Goal: Find specific page/section: Find specific page/section

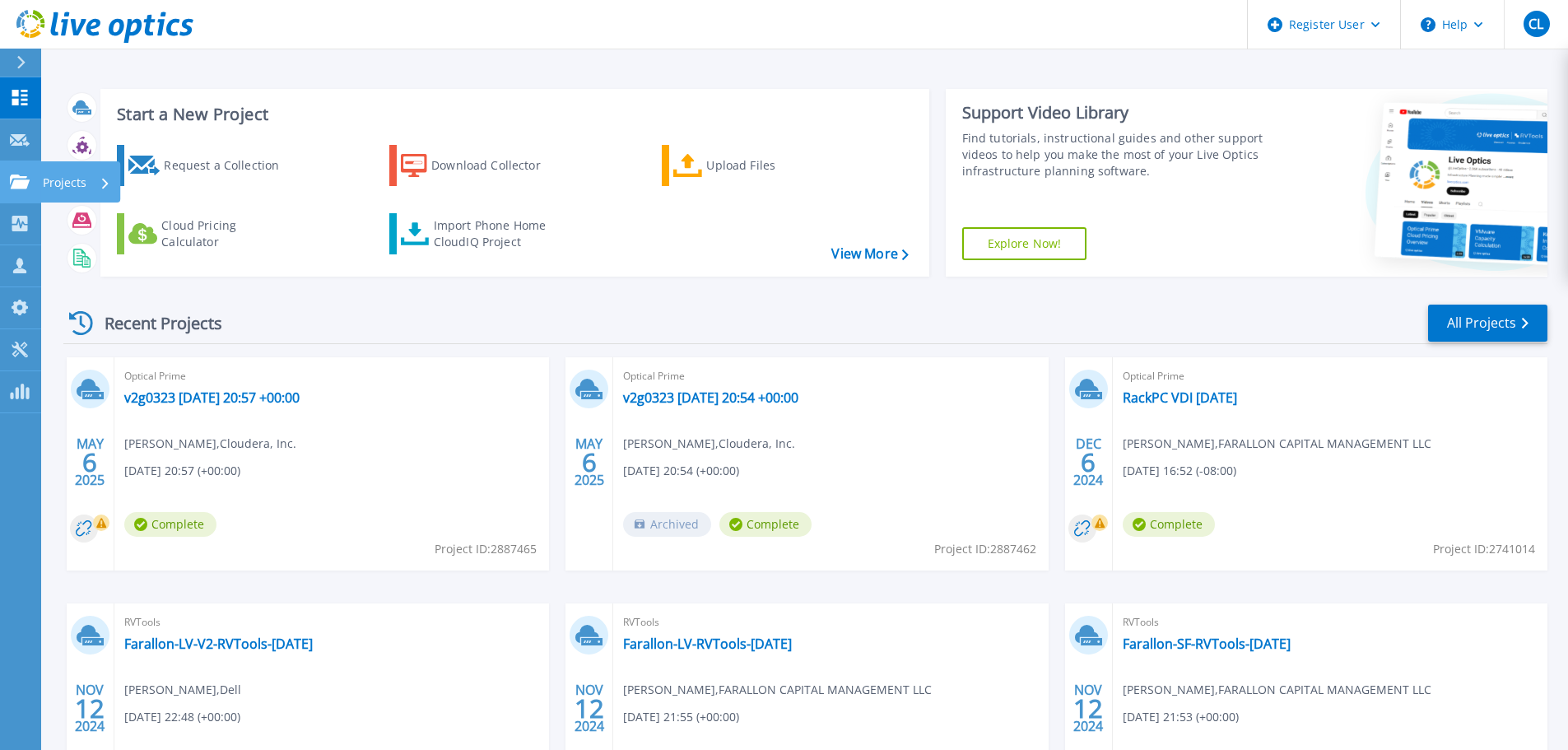
click at [27, 189] on icon at bounding box center [19, 181] width 20 height 14
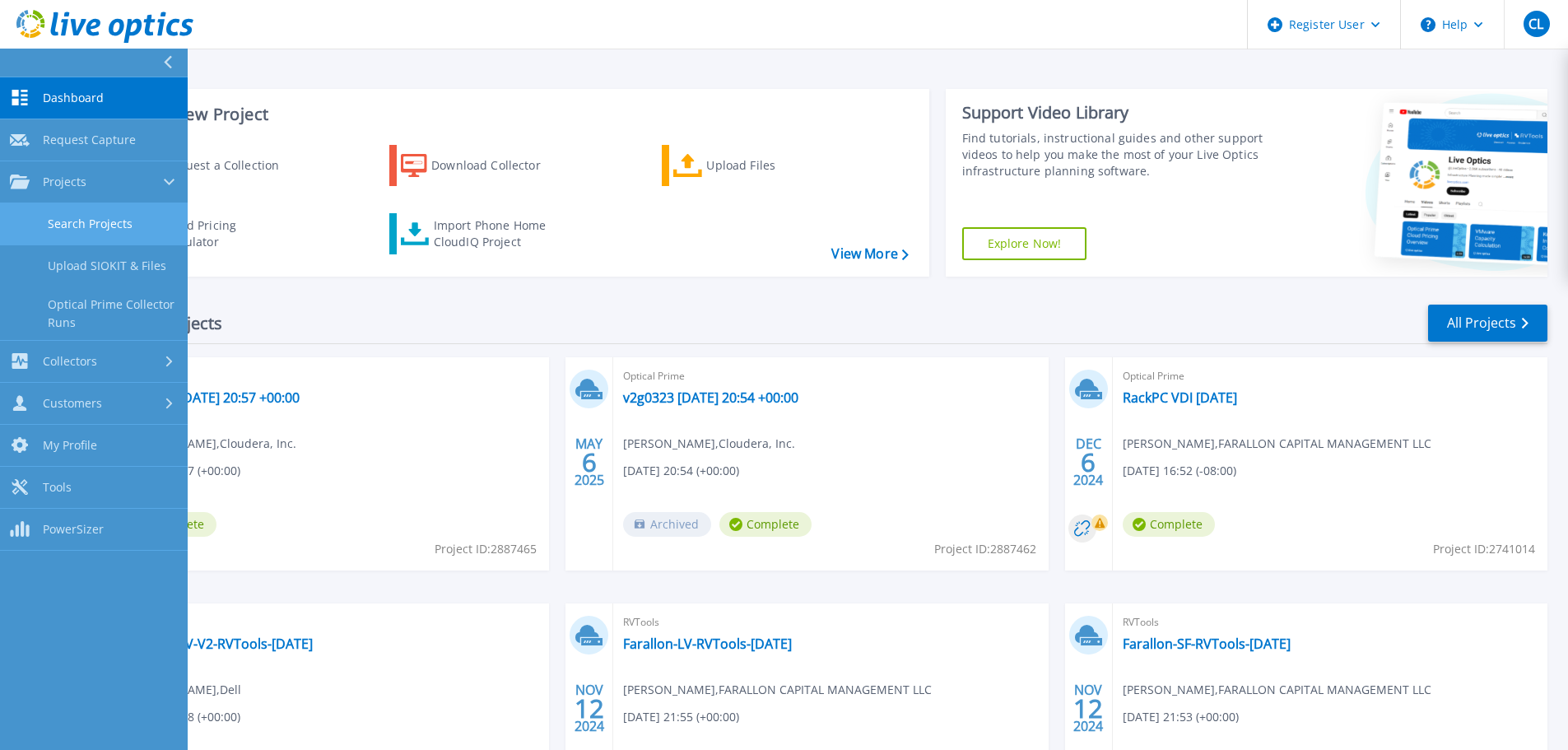
click at [125, 223] on link "Search Projects" at bounding box center [93, 224] width 188 height 42
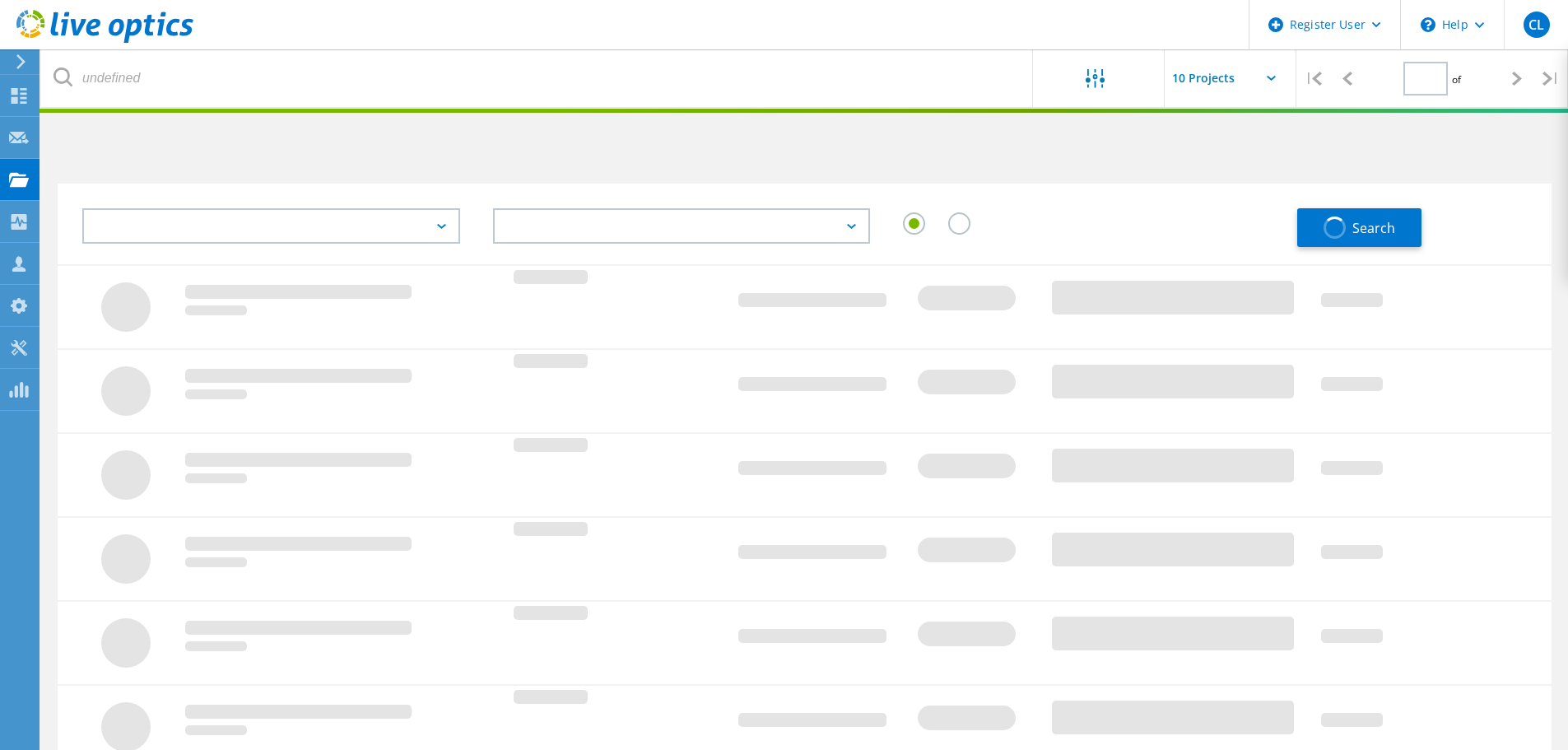
type input "1"
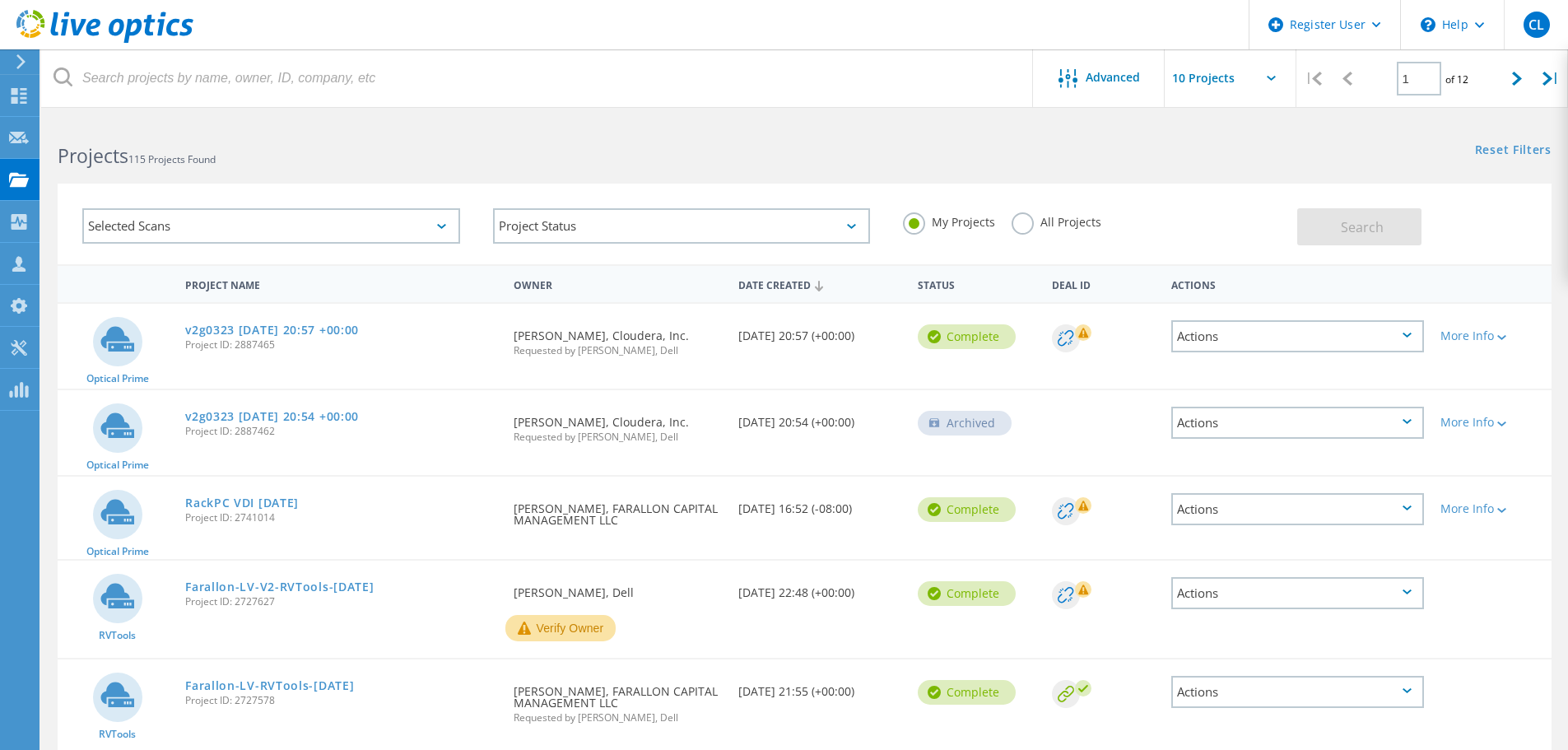
click at [1018, 220] on label "All Projects" at bounding box center [1056, 220] width 90 height 15
click at [0, 0] on input "All Projects" at bounding box center [0, 0] width 0 height 0
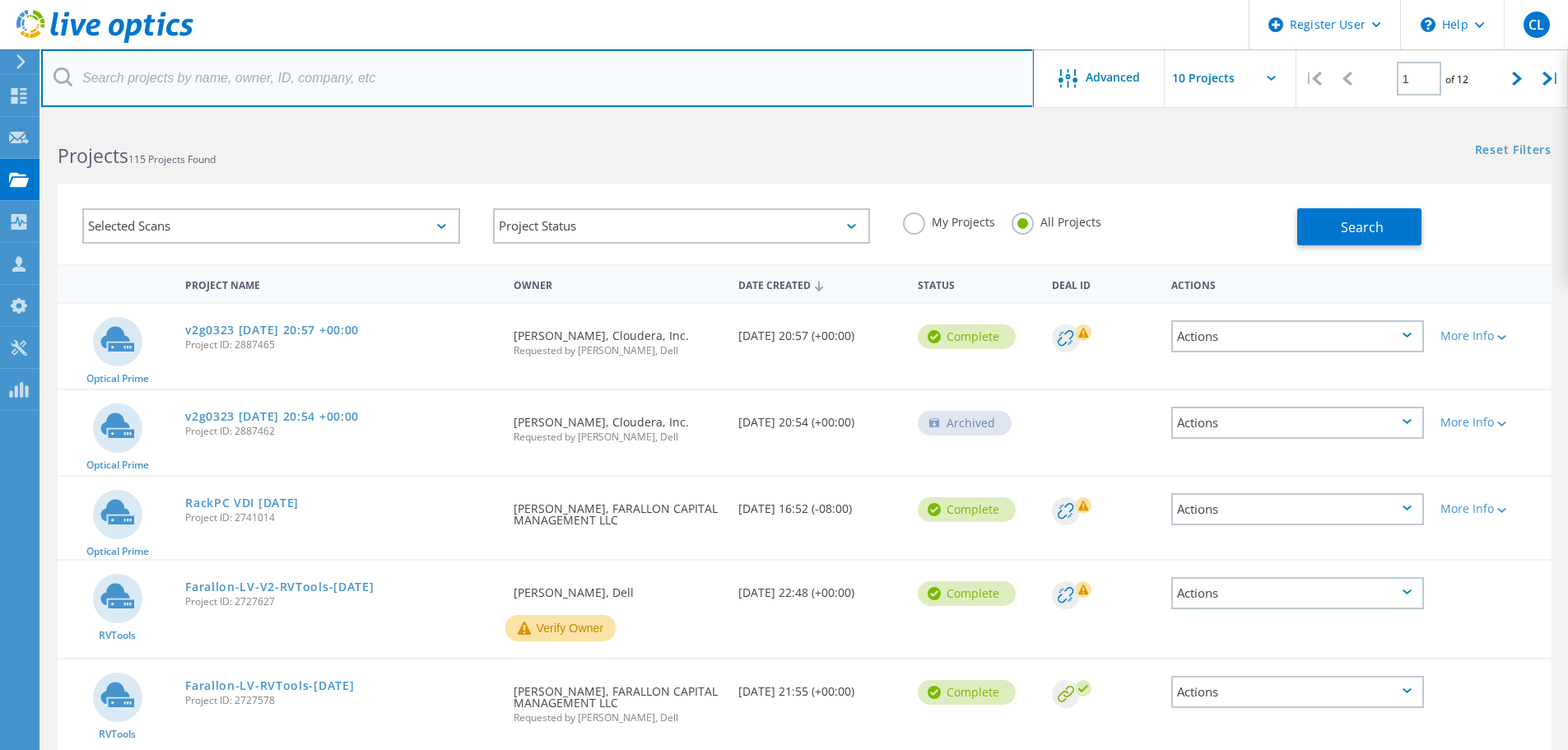
click at [280, 77] on input "text" at bounding box center [537, 78] width 992 height 57
type input "J"
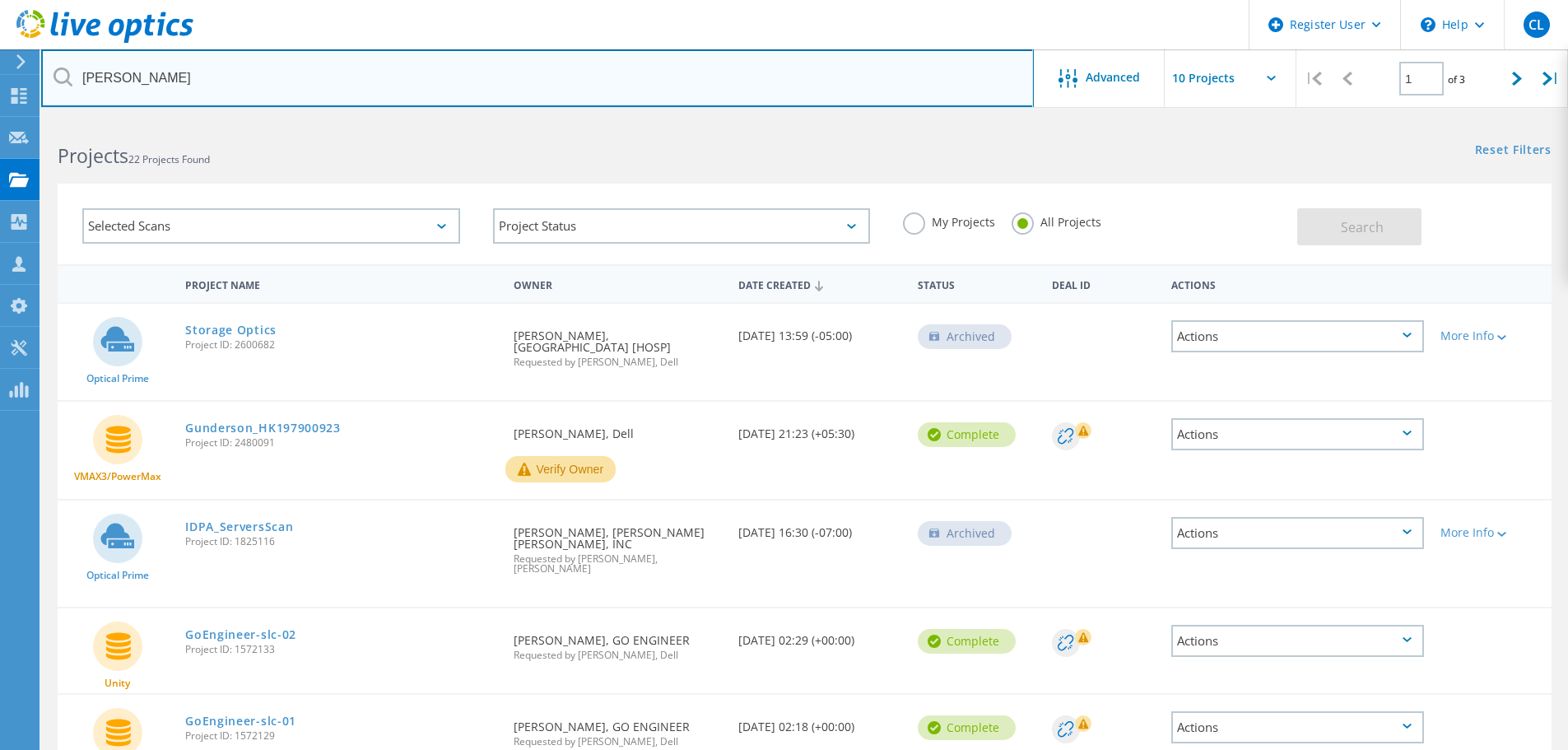
click at [303, 67] on input "Gunderson" at bounding box center [537, 78] width 992 height 57
type input "H"
type input "Joel Vargas"
